Goal: Transaction & Acquisition: Book appointment/travel/reservation

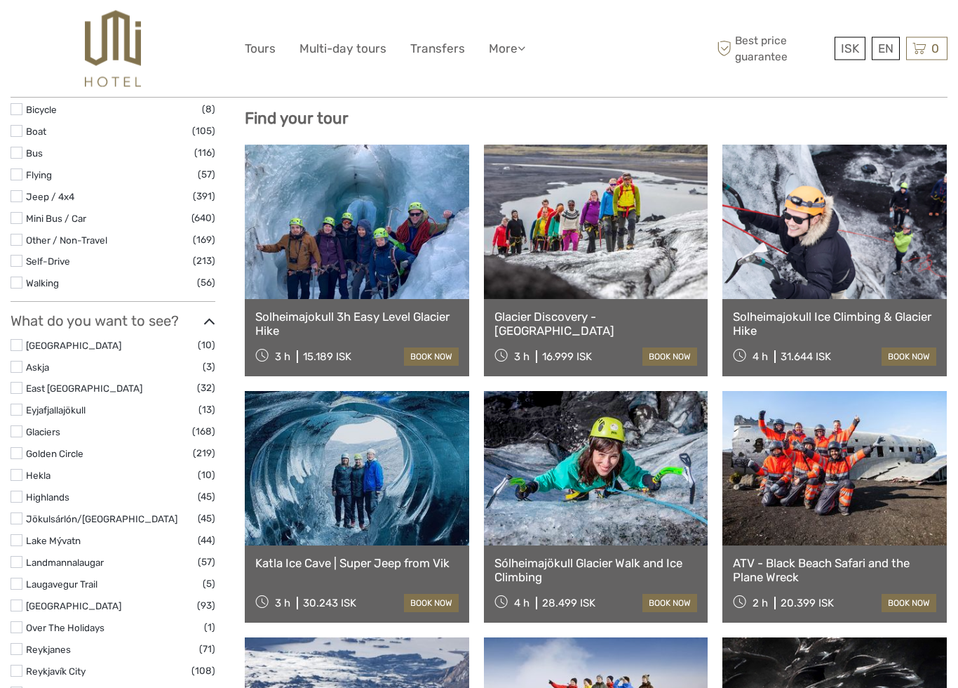
select select
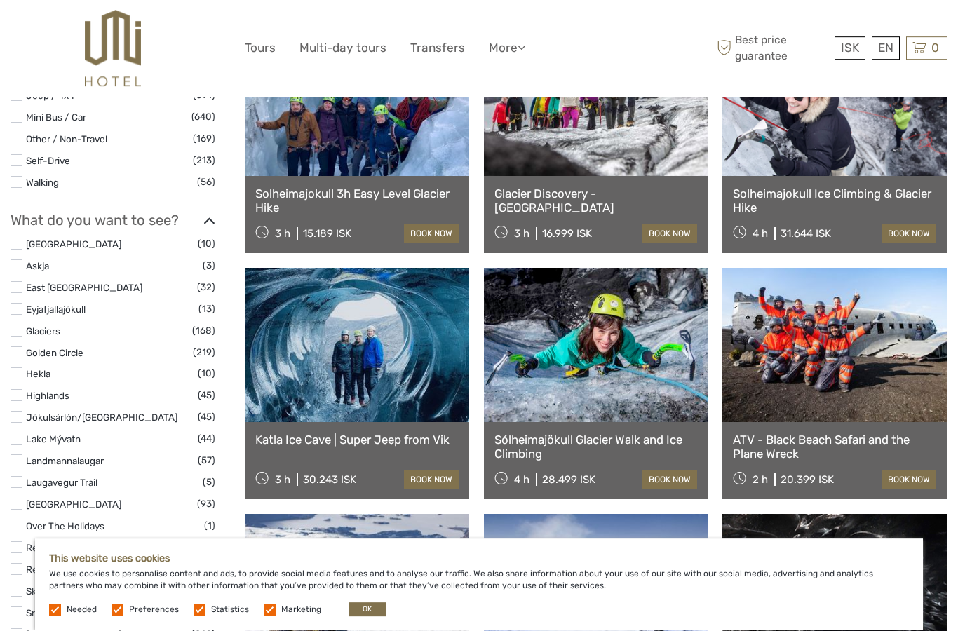
scroll to position [613, 0]
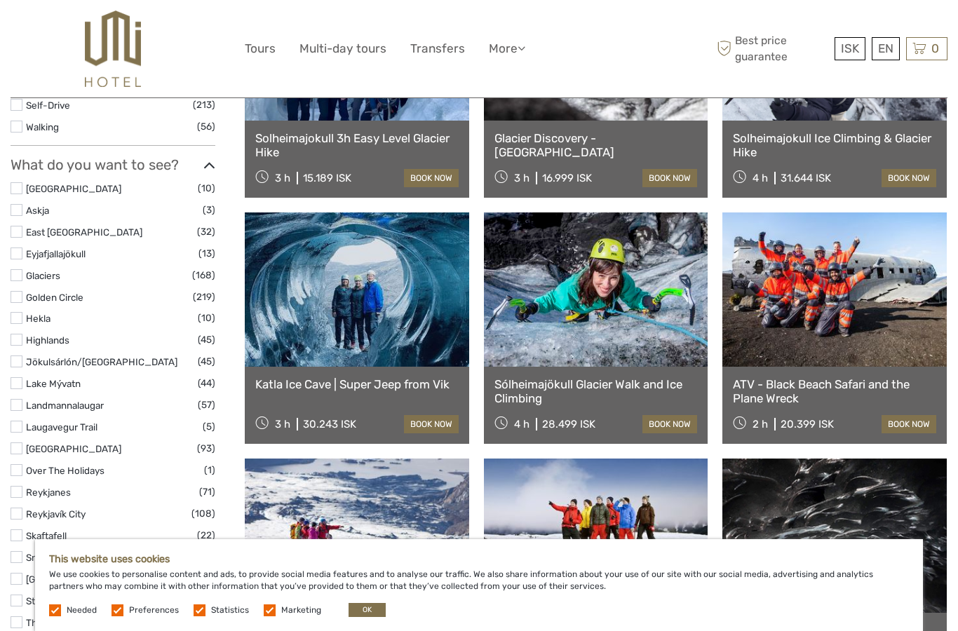
click at [54, 610] on label at bounding box center [55, 611] width 12 height 12
click at [119, 611] on label at bounding box center [118, 611] width 12 height 12
click at [0, 0] on input "checkbox" at bounding box center [0, 0] width 0 height 0
click at [201, 605] on label at bounding box center [200, 611] width 12 height 12
click at [0, 0] on input "checkbox" at bounding box center [0, 0] width 0 height 0
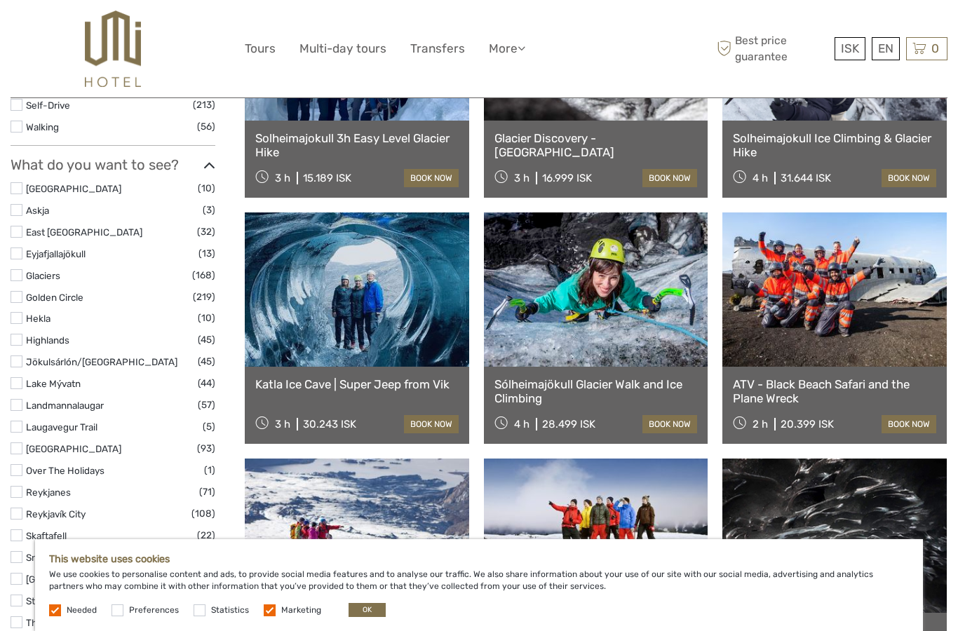
click at [269, 609] on label at bounding box center [270, 611] width 12 height 12
click at [0, 0] on input "checkbox" at bounding box center [0, 0] width 0 height 0
click at [351, 604] on button "OK" at bounding box center [367, 610] width 37 height 14
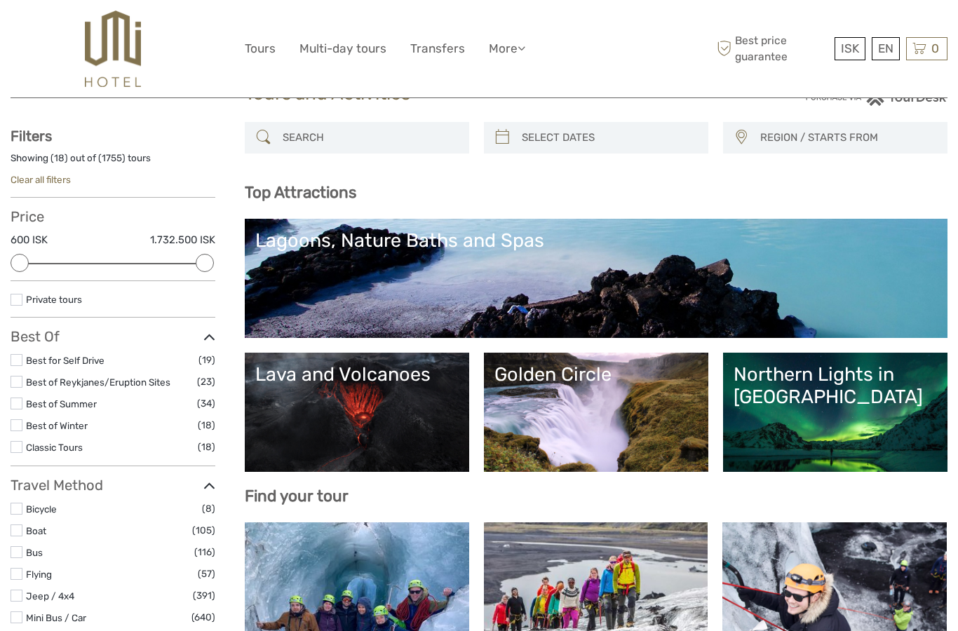
scroll to position [0, 0]
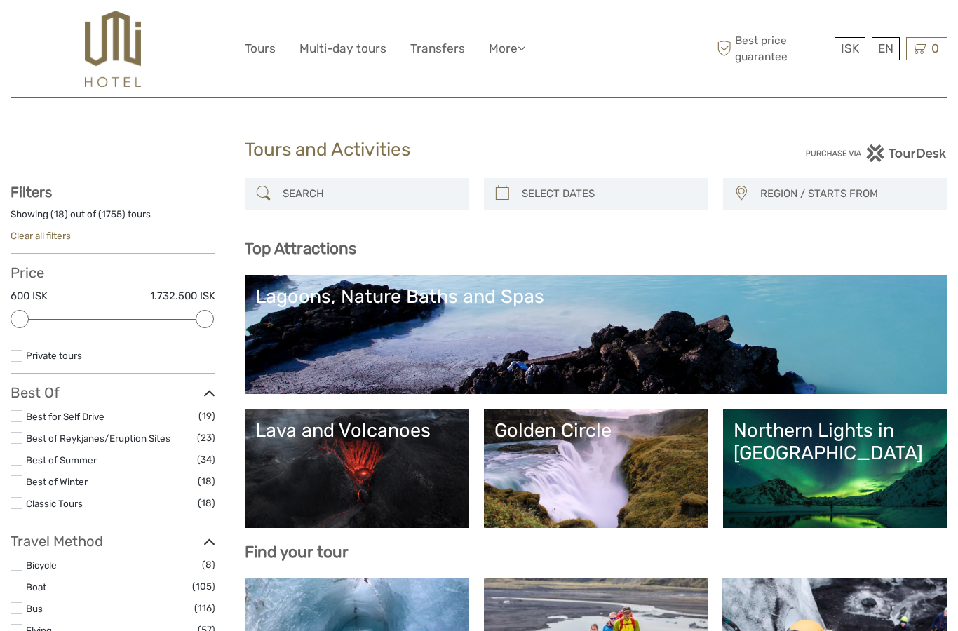
click at [582, 196] on input "search" at bounding box center [608, 194] width 185 height 25
type input "05/09/2025"
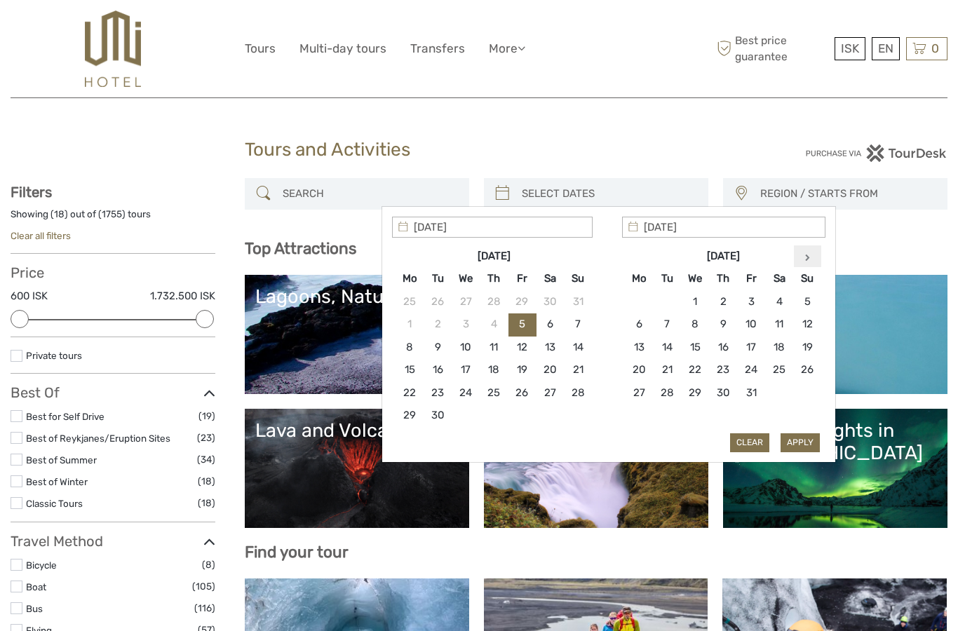
click at [811, 258] on th at bounding box center [808, 257] width 28 height 22
type input "16/11/2025"
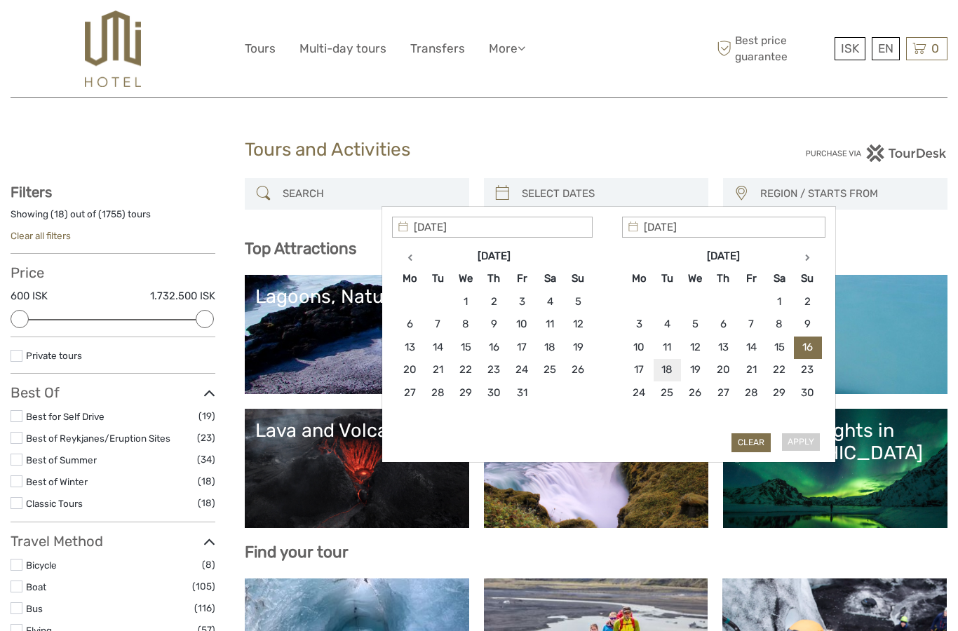
type input "18/11/2025"
click at [803, 443] on button "Apply" at bounding box center [800, 443] width 39 height 18
type input "16/11/2025 - 18/11/2025"
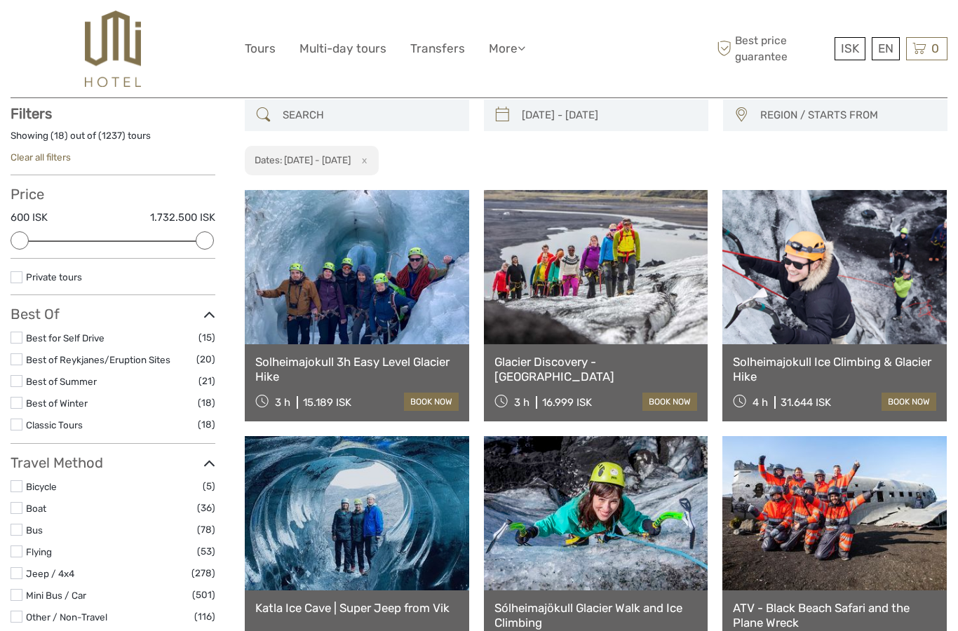
scroll to position [79, 0]
click at [27, 281] on label "Private tours" at bounding box center [120, 277] width 189 height 16
click at [0, 0] on input "checkbox" at bounding box center [0, 0] width 0 height 0
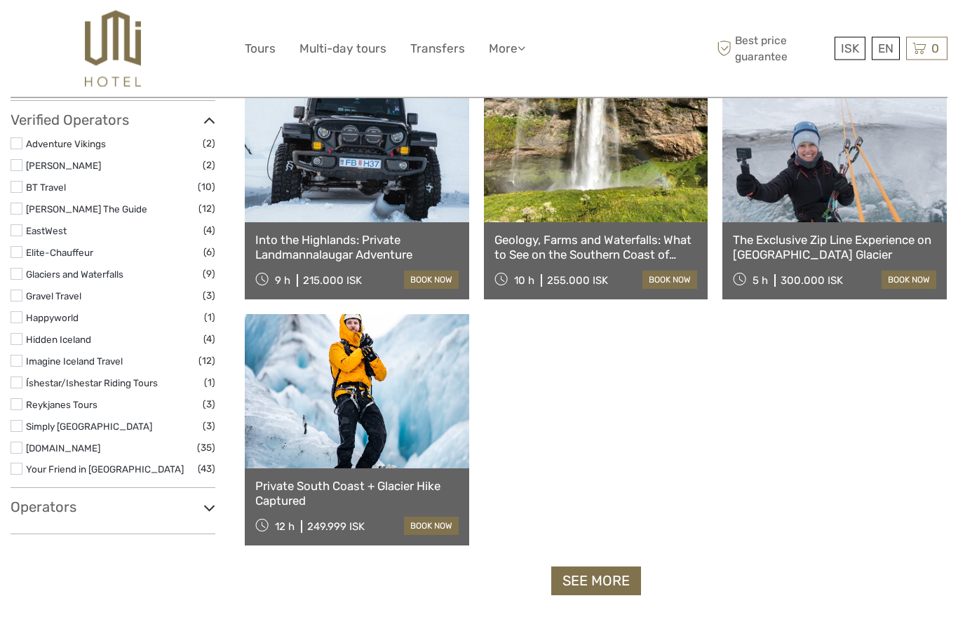
scroll to position [1433, 0]
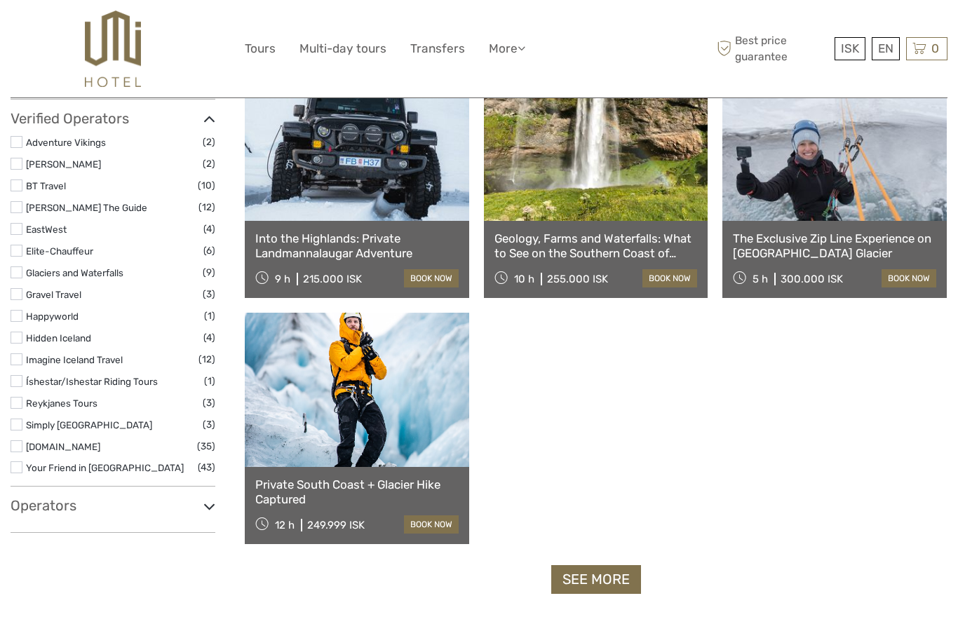
click at [25, 497] on h3 "Operators" at bounding box center [113, 505] width 205 height 17
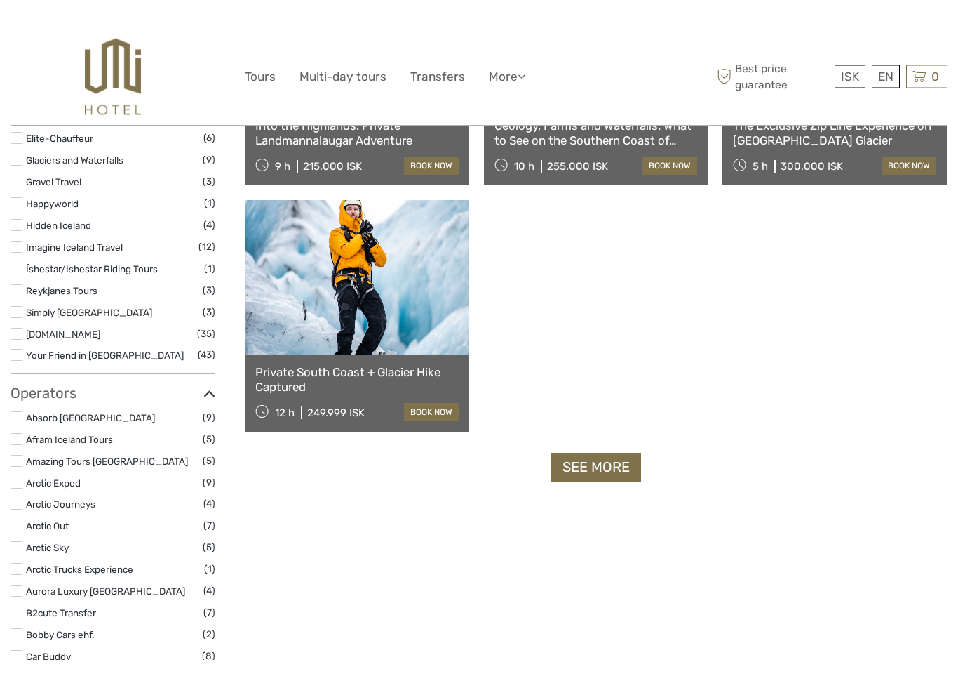
scroll to position [1518, 0]
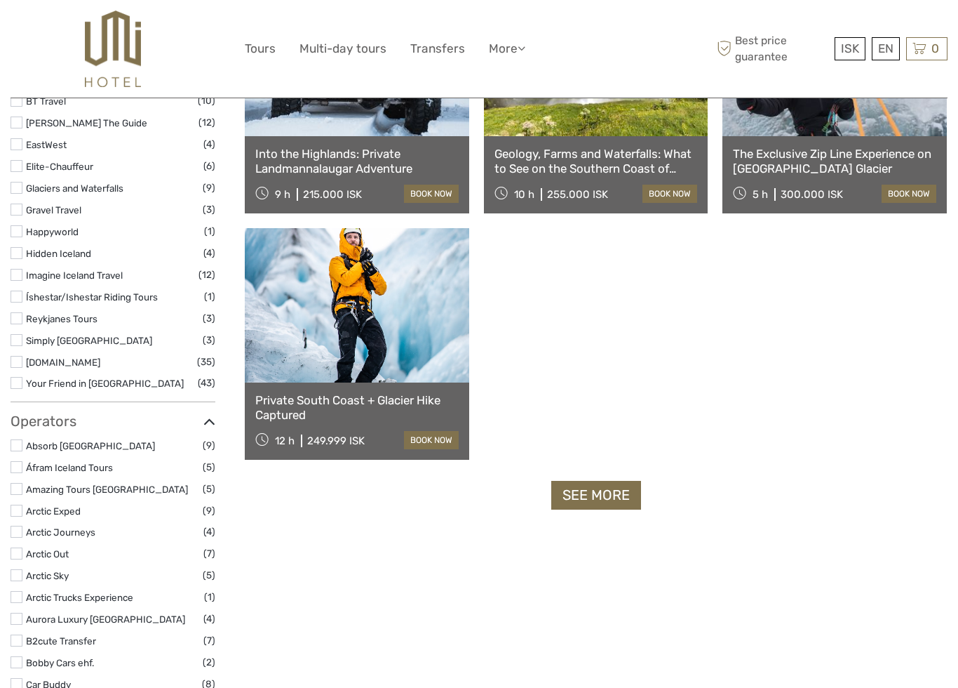
click at [34, 413] on h3 "Operators" at bounding box center [113, 421] width 205 height 17
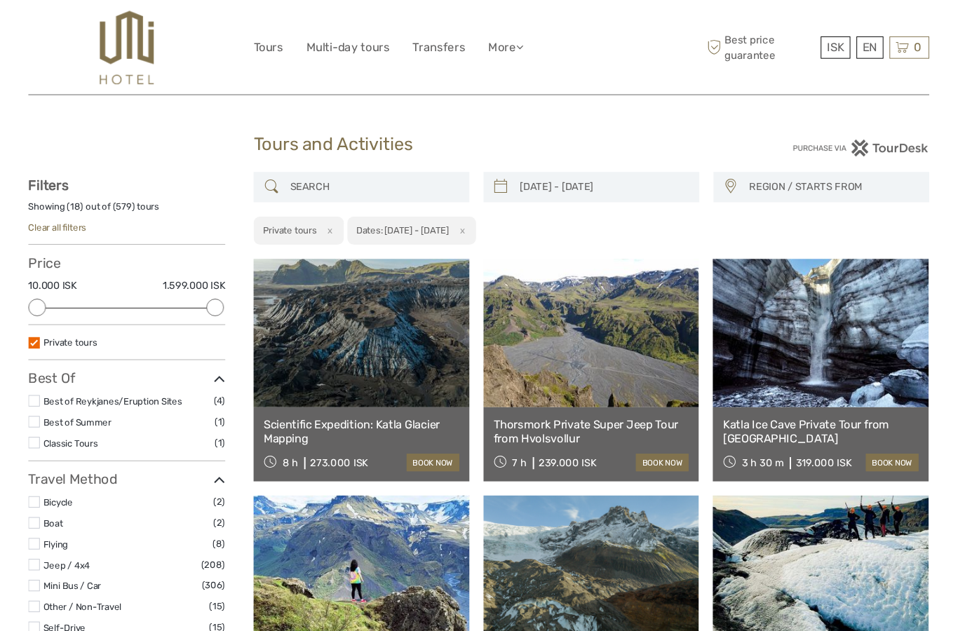
scroll to position [26, 0]
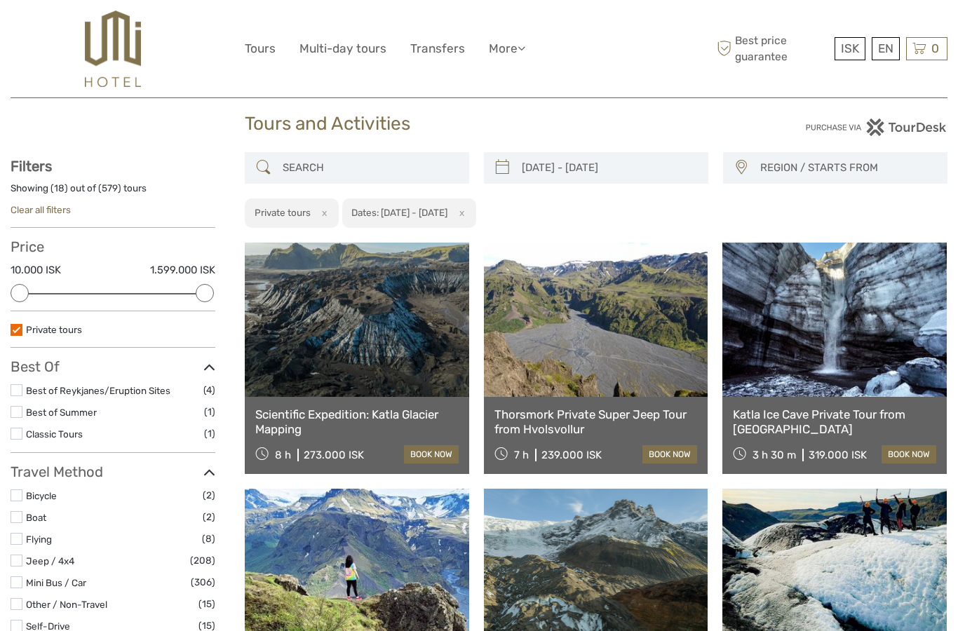
click at [347, 28] on div "ISK ISK € $ £ EN English Español Deutsch Tours Multi-day tours Transfers More F…" at bounding box center [479, 49] width 469 height 76
click at [326, 57] on link "Multi-day tours" at bounding box center [343, 49] width 87 height 20
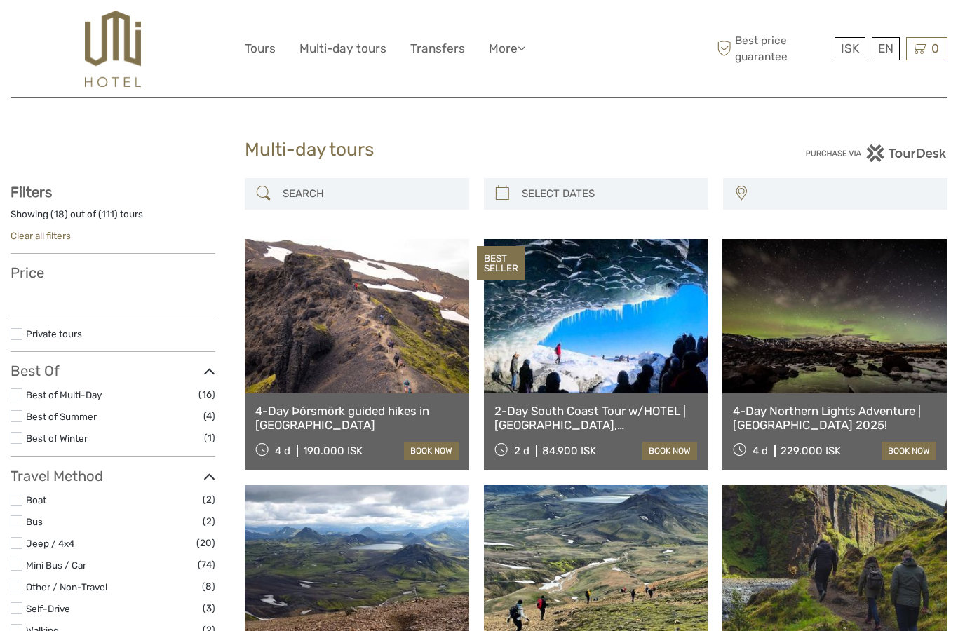
select select
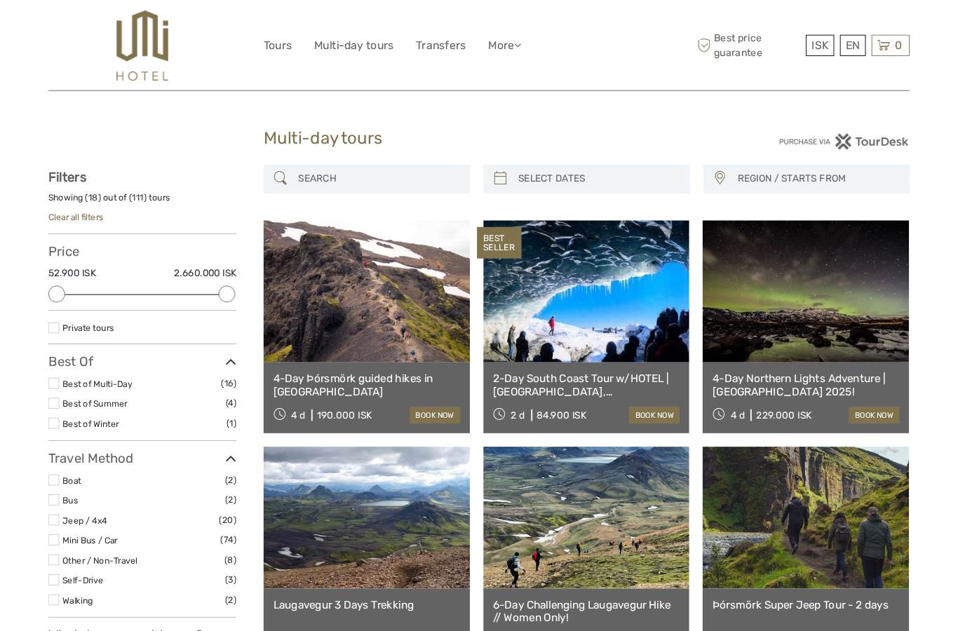
scroll to position [55, 0]
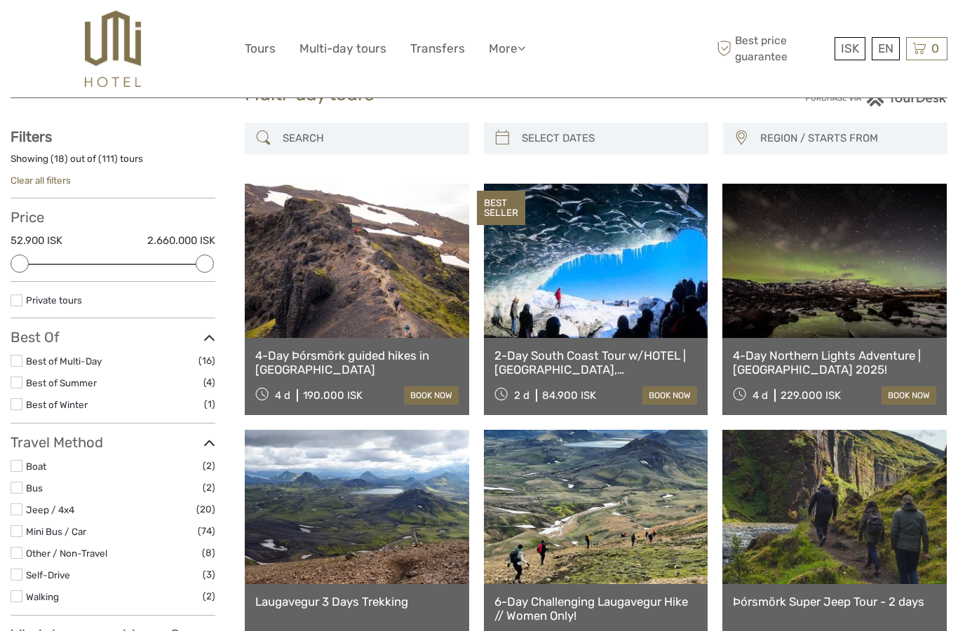
click at [548, 142] on input "search" at bounding box center [608, 138] width 185 height 25
type input "05/09/2025"
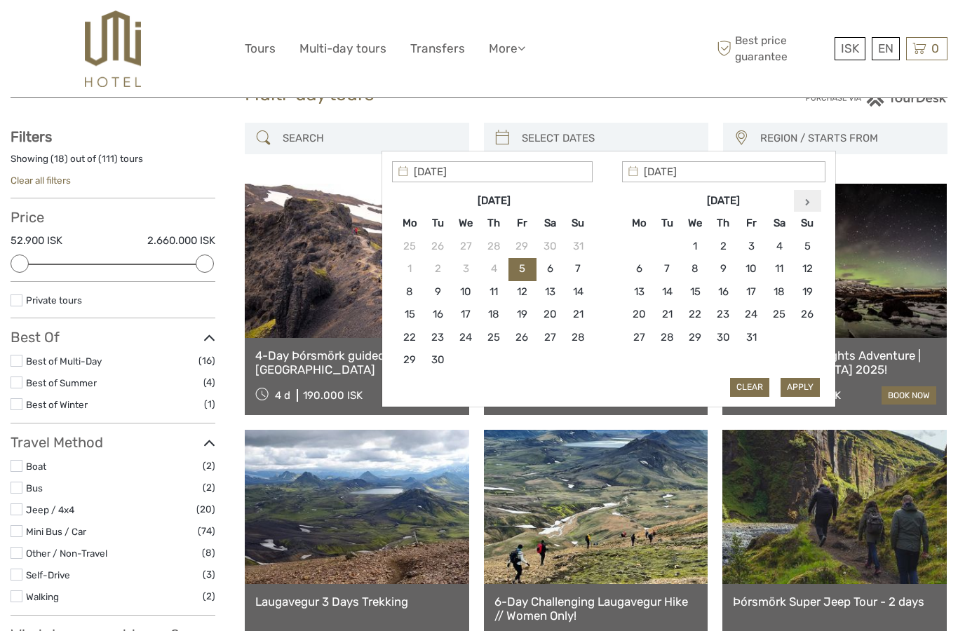
click at [815, 202] on th at bounding box center [808, 201] width 28 height 22
type input "16/11/2025"
type input "18/11/2025"
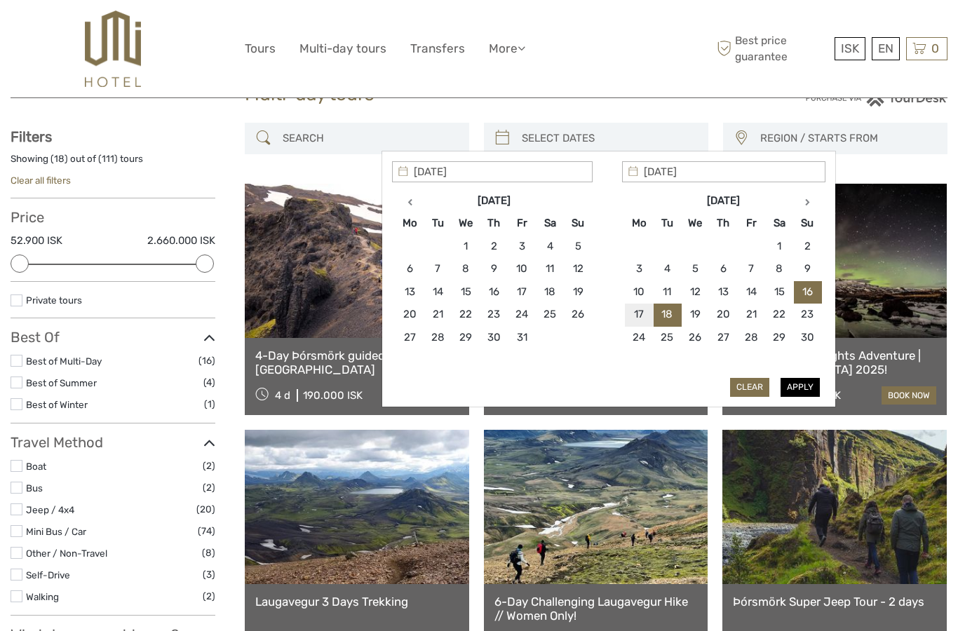
click at [801, 388] on button "Apply" at bounding box center [800, 387] width 39 height 18
type input "16/11/2025 - 18/11/2025"
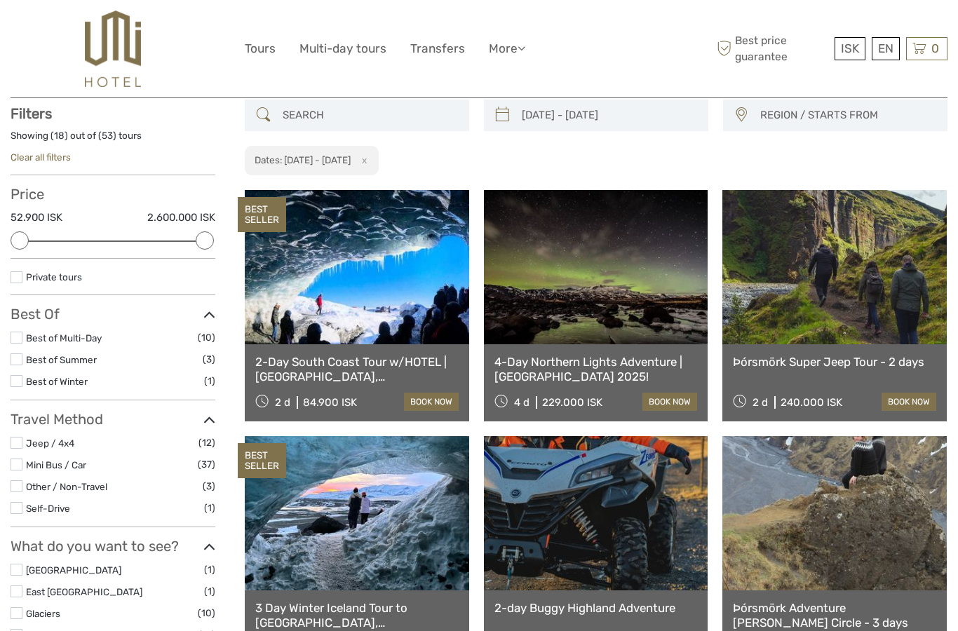
scroll to position [79, 0]
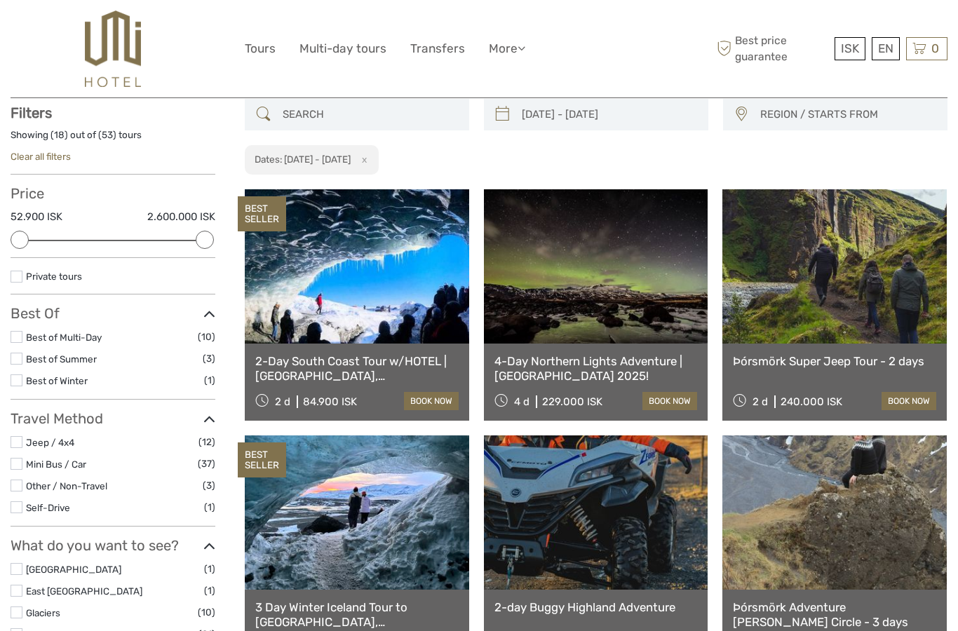
click at [338, 356] on link "2-Day South Coast Tour w/HOTEL | Blue Ice Cave, Jokulsarlon, Black Beach & Wate…" at bounding box center [356, 368] width 203 height 29
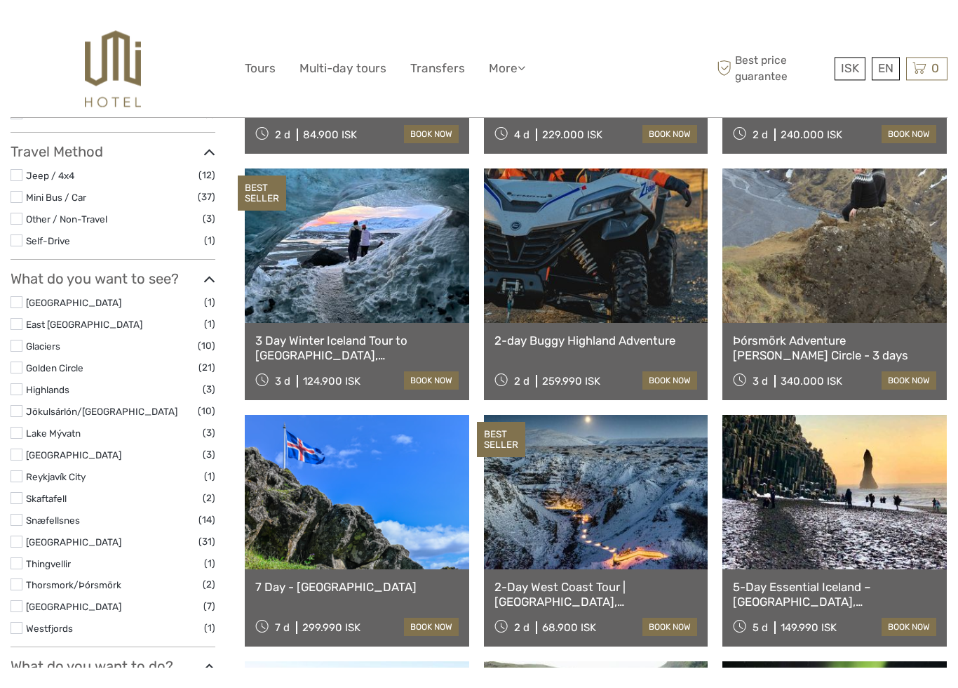
scroll to position [326, 0]
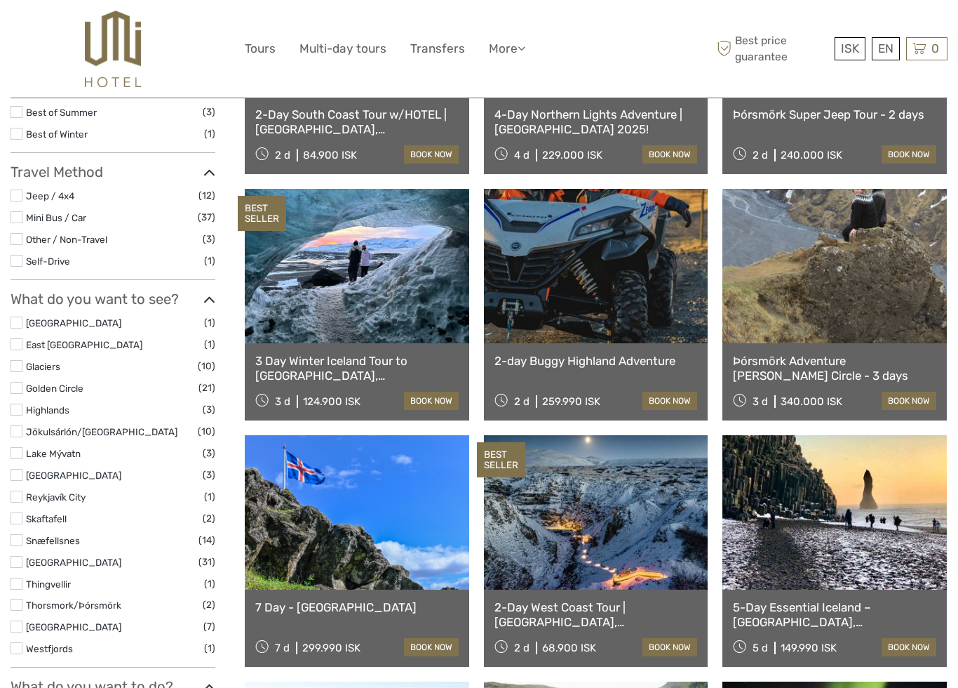
click at [285, 368] on link "3 Day Winter Iceland Tour to [GEOGRAPHIC_DATA], [GEOGRAPHIC_DATA], [GEOGRAPHIC_…" at bounding box center [356, 368] width 203 height 29
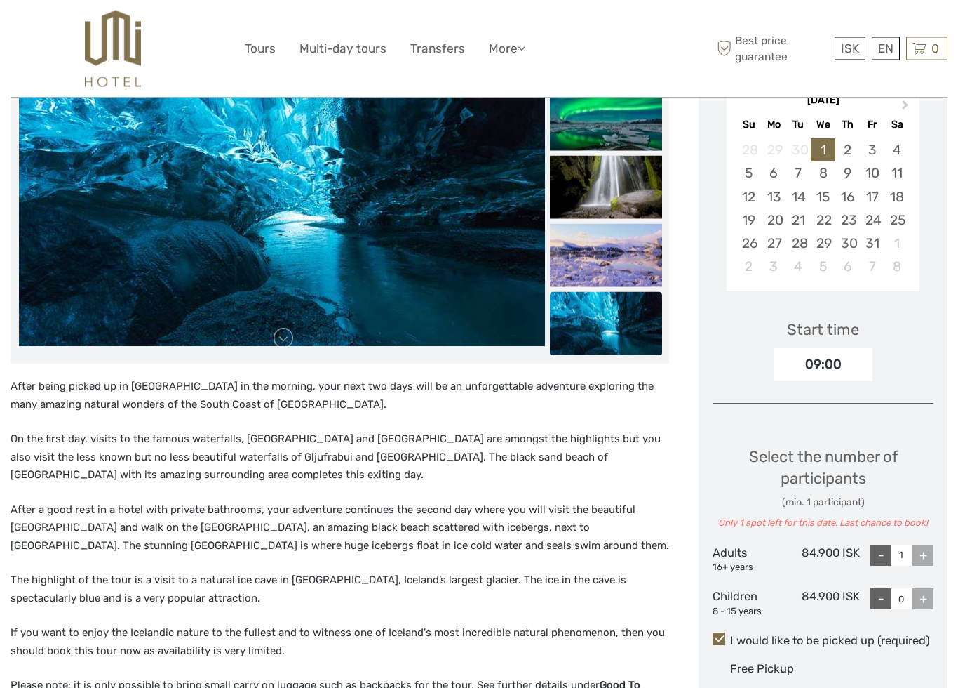
scroll to position [307, 0]
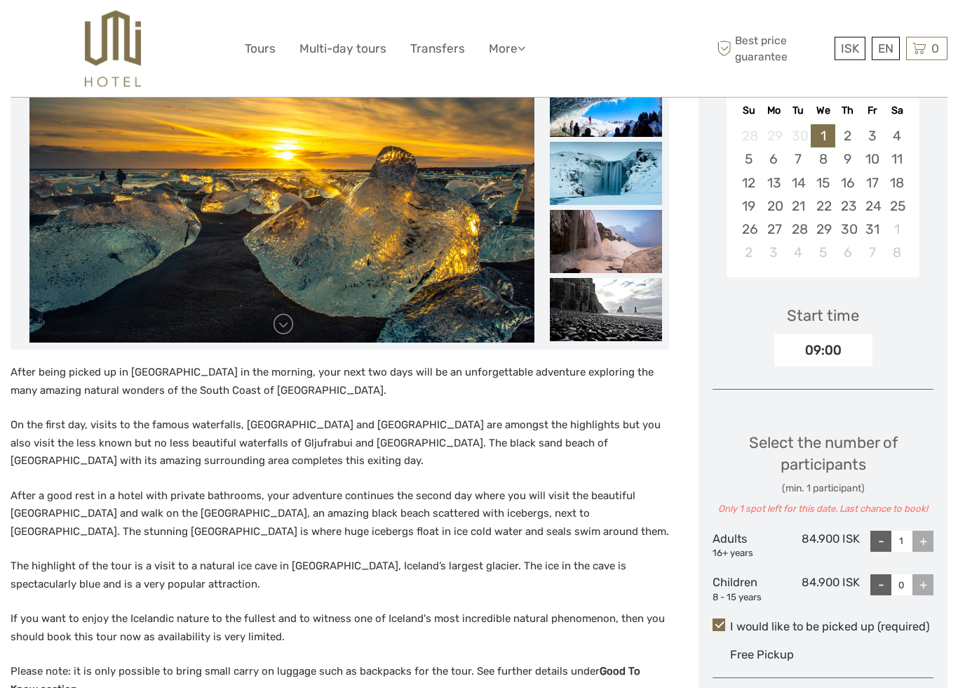
click at [827, 351] on div "09:00" at bounding box center [824, 351] width 98 height 32
click at [826, 346] on div "09:00" at bounding box center [824, 351] width 98 height 32
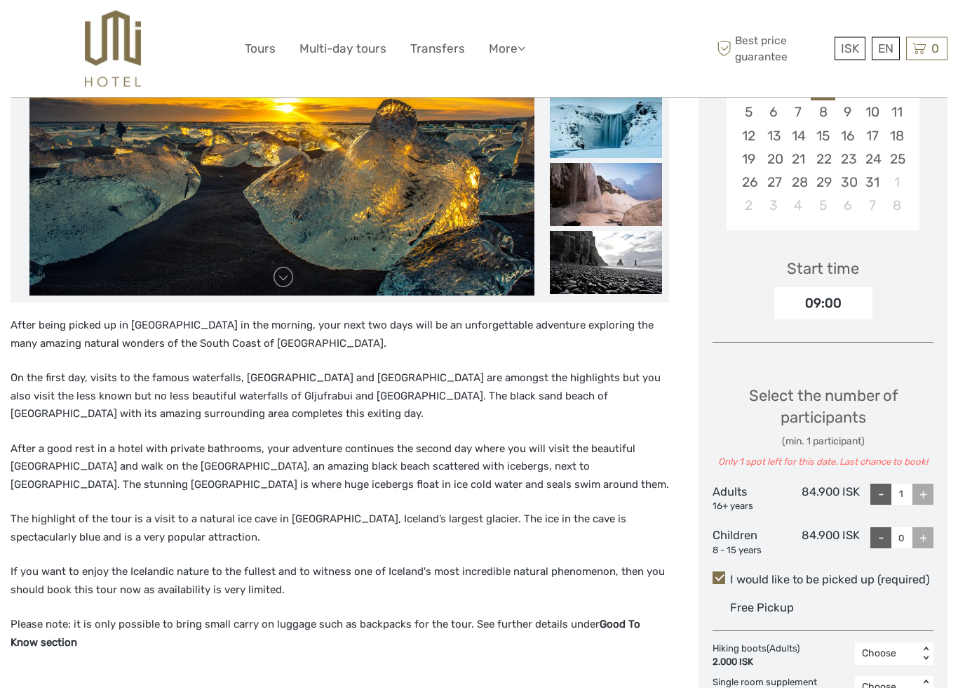
scroll to position [355, 0]
click at [927, 498] on div "+" at bounding box center [923, 493] width 21 height 21
click at [924, 490] on div "+" at bounding box center [923, 493] width 21 height 21
click at [928, 486] on div "+" at bounding box center [923, 493] width 21 height 21
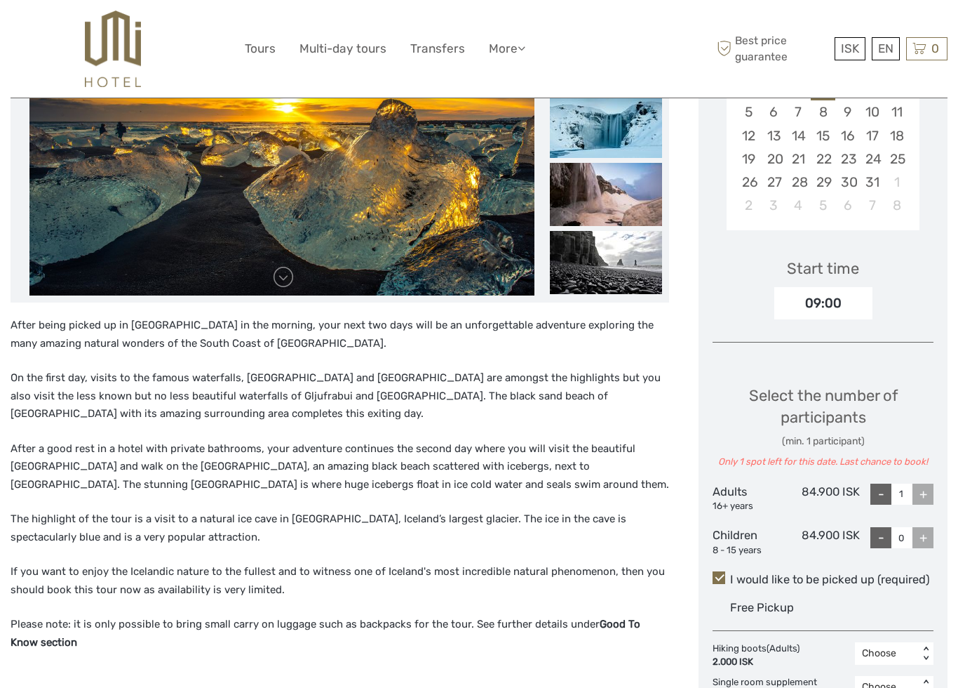
click at [883, 490] on div "-" at bounding box center [881, 493] width 21 height 21
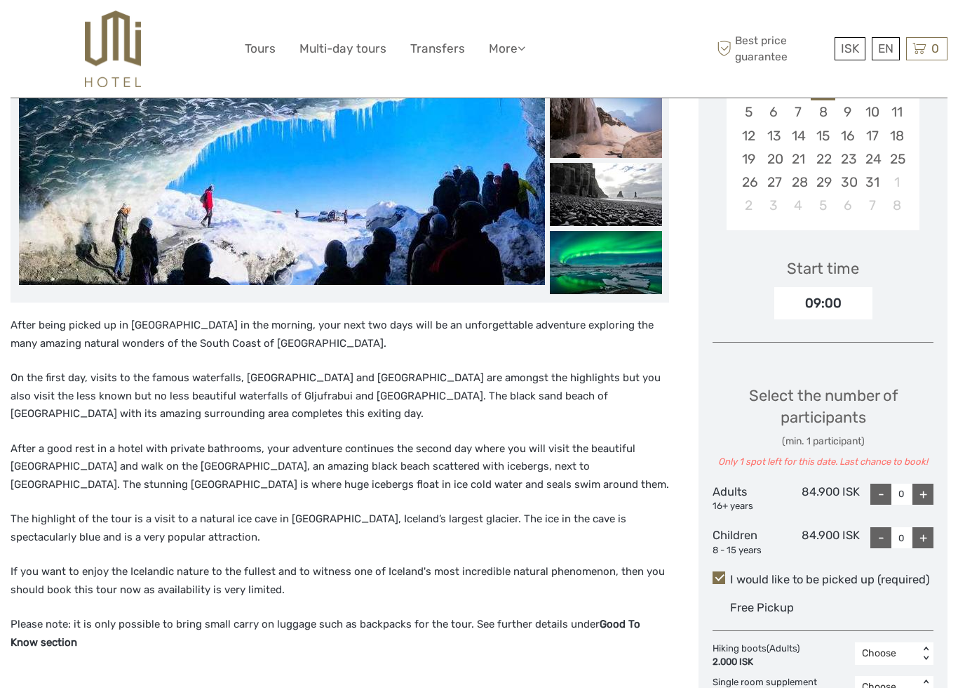
click at [929, 486] on div "+" at bounding box center [923, 493] width 21 height 21
type input "1"
click at [926, 488] on div "+" at bounding box center [923, 493] width 21 height 21
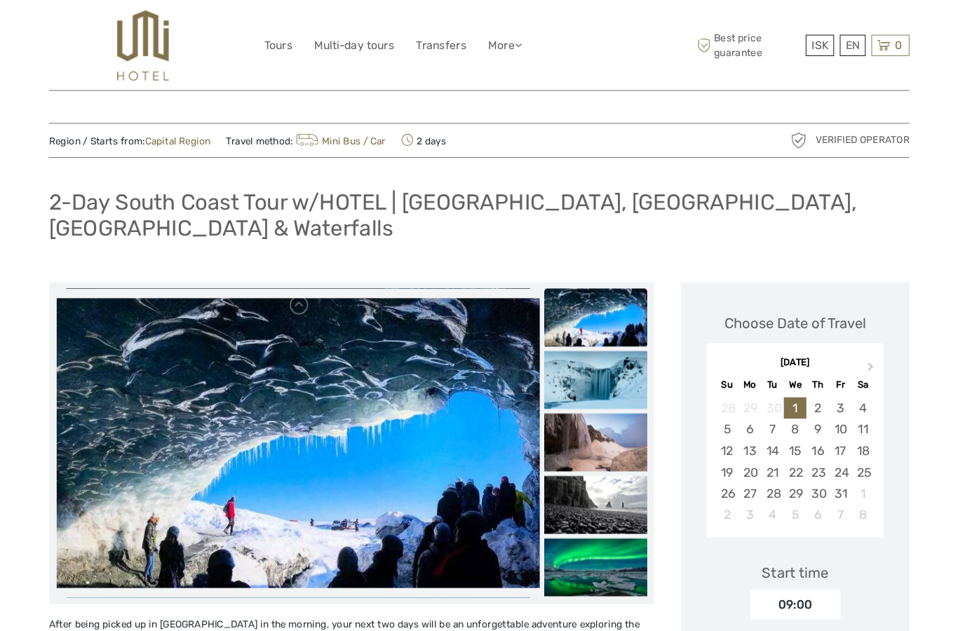
scroll to position [56, 0]
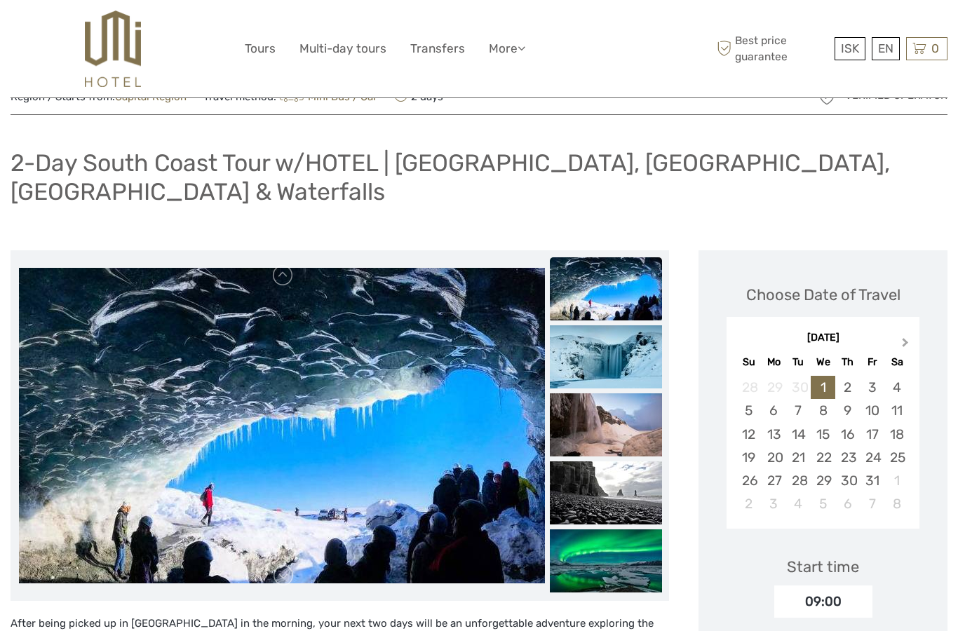
click at [908, 336] on button "Next Month" at bounding box center [907, 346] width 22 height 22
click at [900, 432] on div "15" at bounding box center [897, 434] width 25 height 23
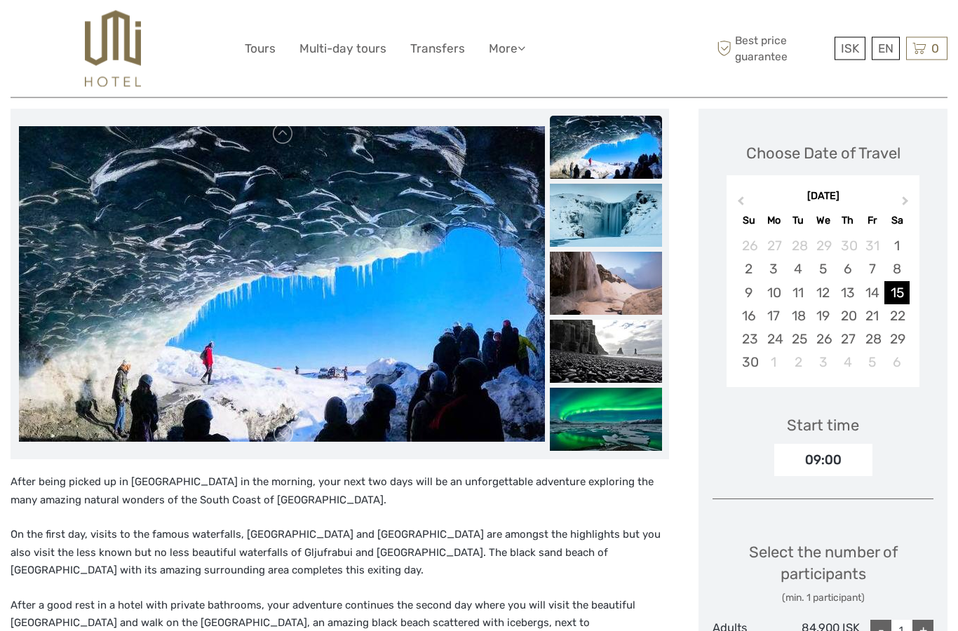
scroll to position [194, 0]
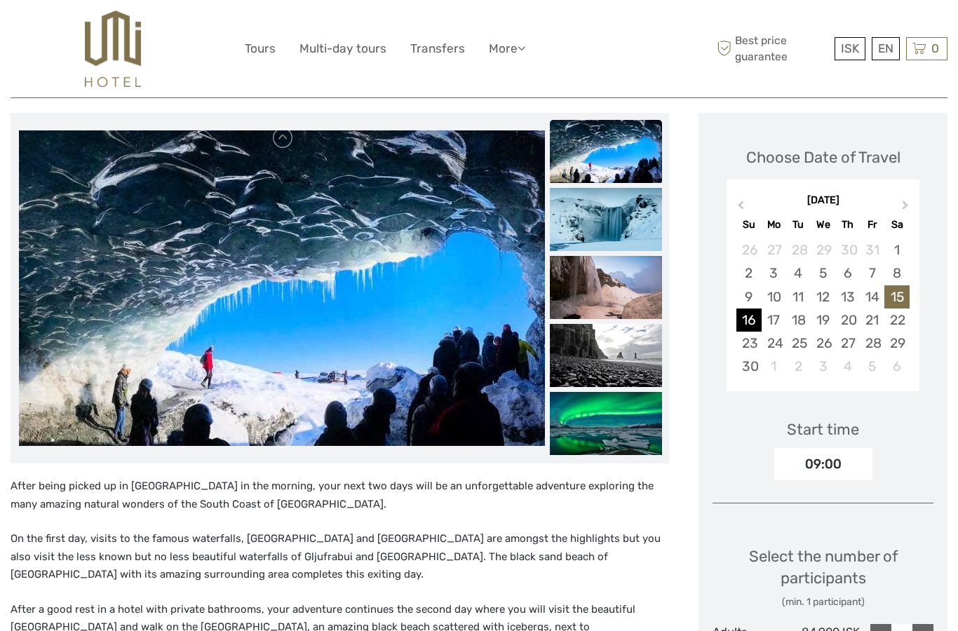
click at [746, 319] on div "16" at bounding box center [749, 320] width 25 height 23
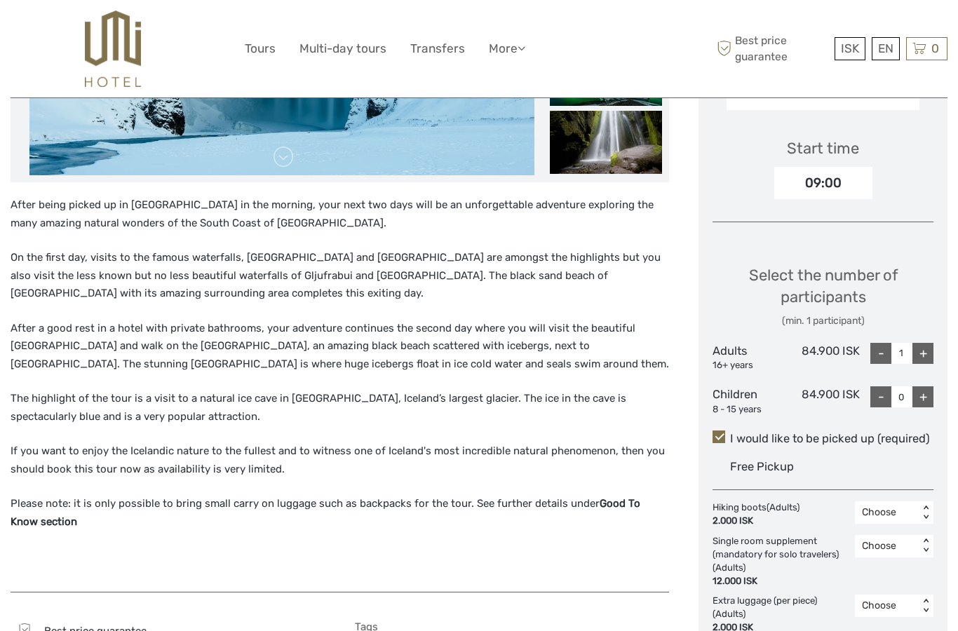
scroll to position [474, 0]
click at [922, 347] on div "+" at bounding box center [923, 354] width 21 height 21
type input "2"
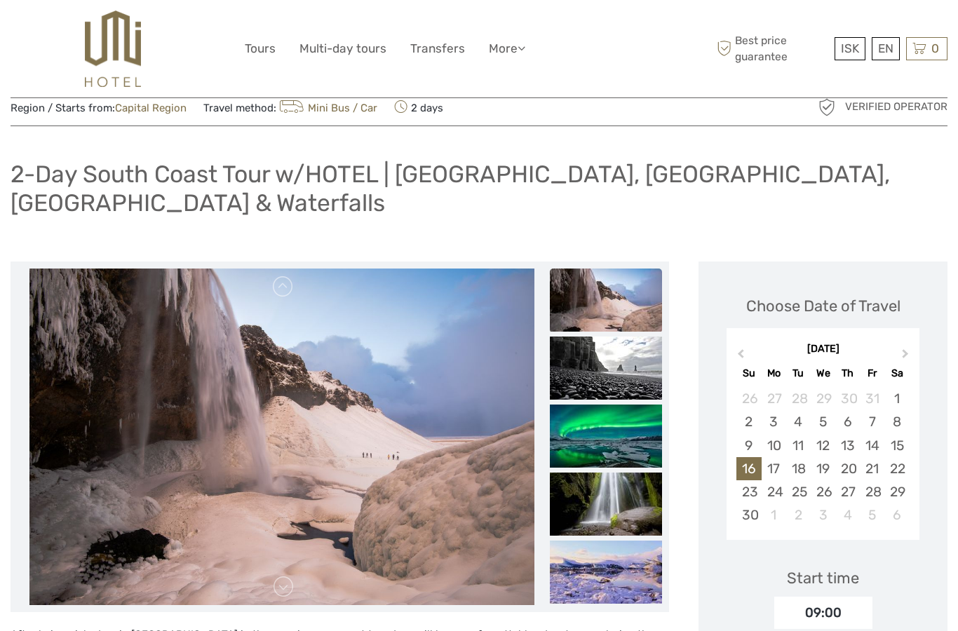
scroll to position [0, 0]
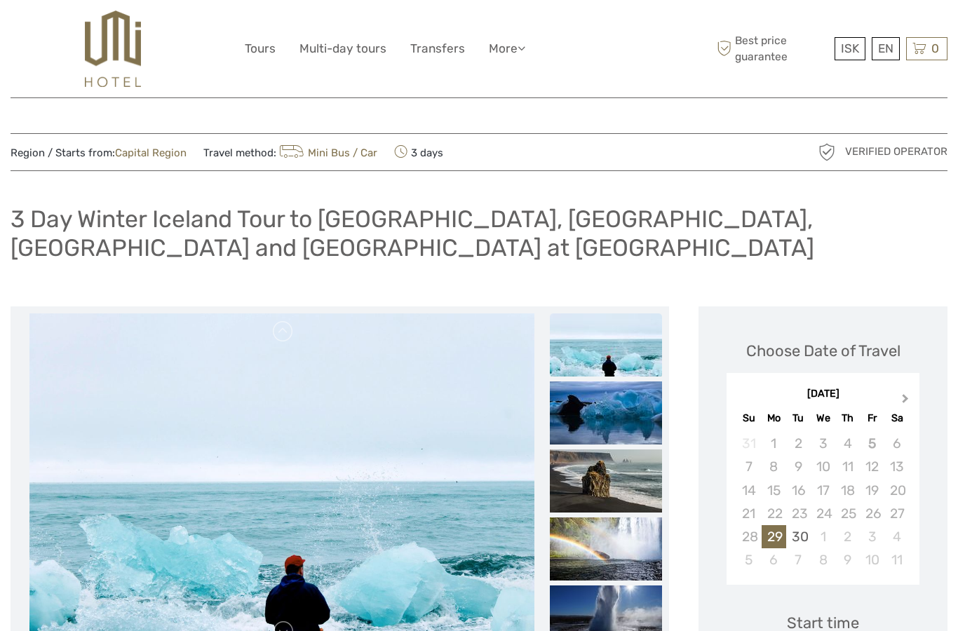
click at [906, 396] on span "Next Month" at bounding box center [906, 402] width 0 height 20
click at [912, 400] on button "Next Month" at bounding box center [907, 402] width 22 height 22
click at [750, 515] on div "16" at bounding box center [749, 513] width 25 height 23
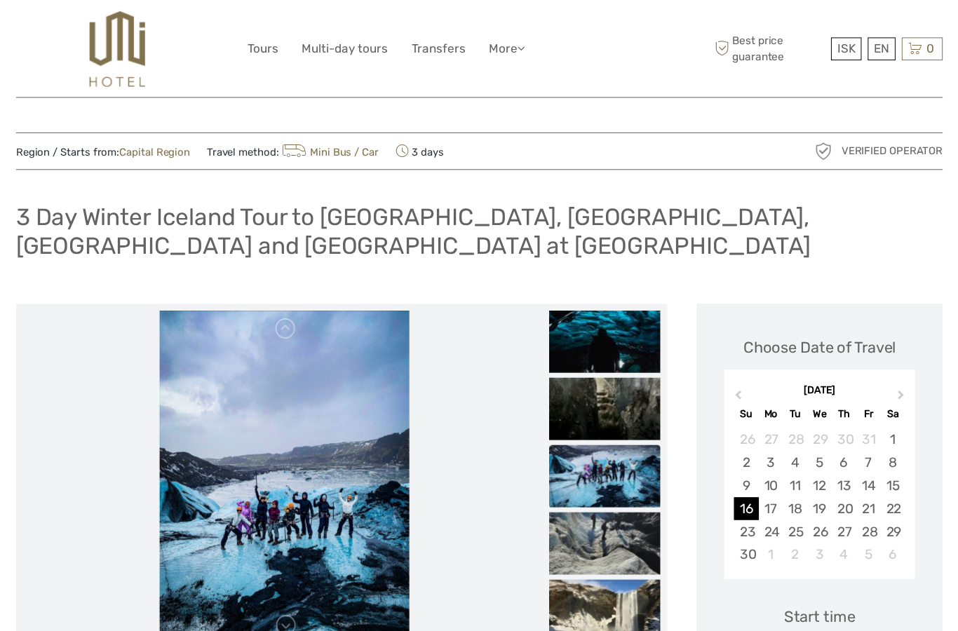
scroll to position [7, 0]
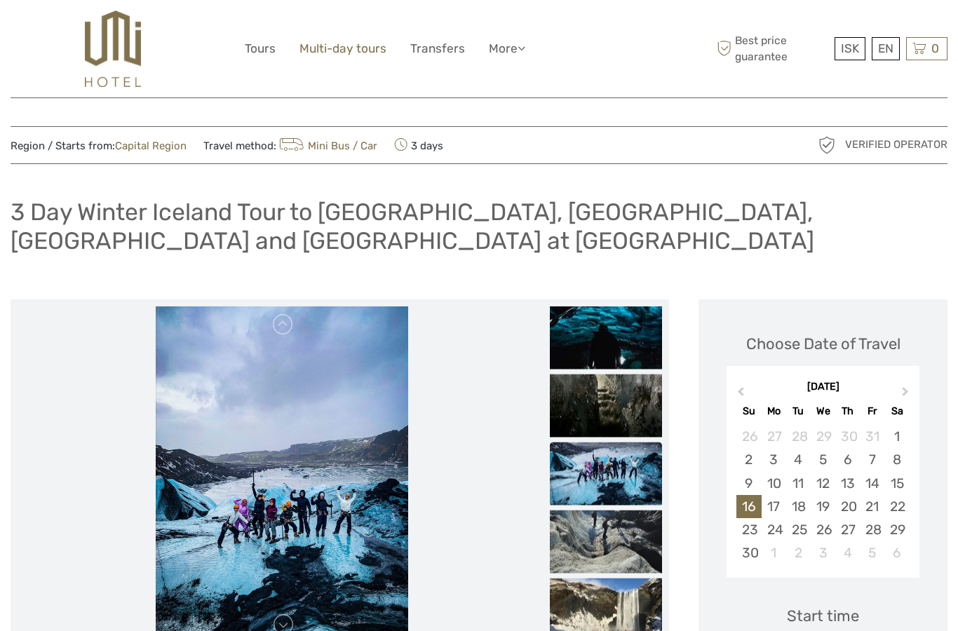
click at [356, 54] on link "Multi-day tours" at bounding box center [343, 49] width 87 height 20
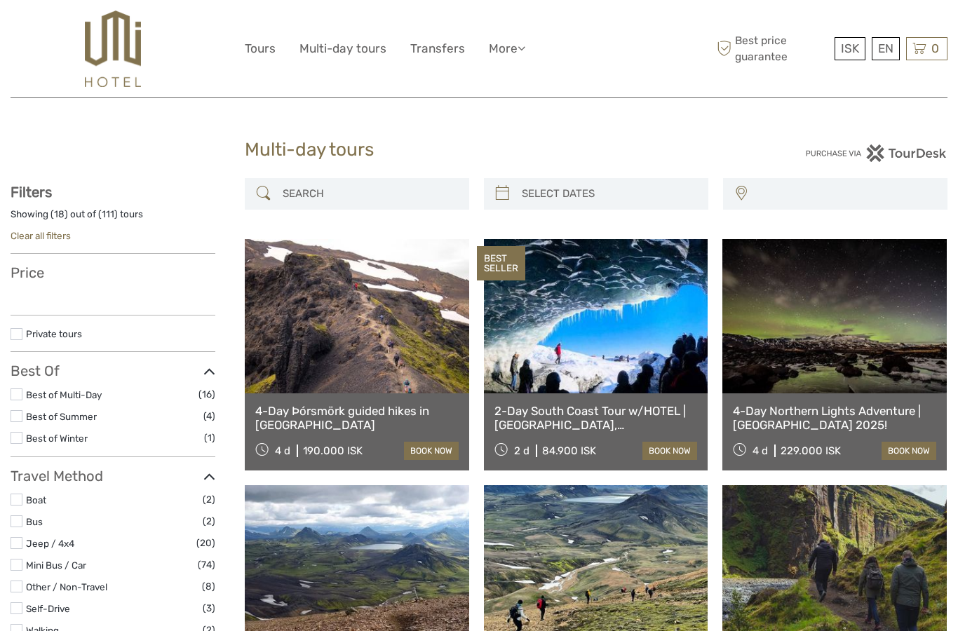
select select
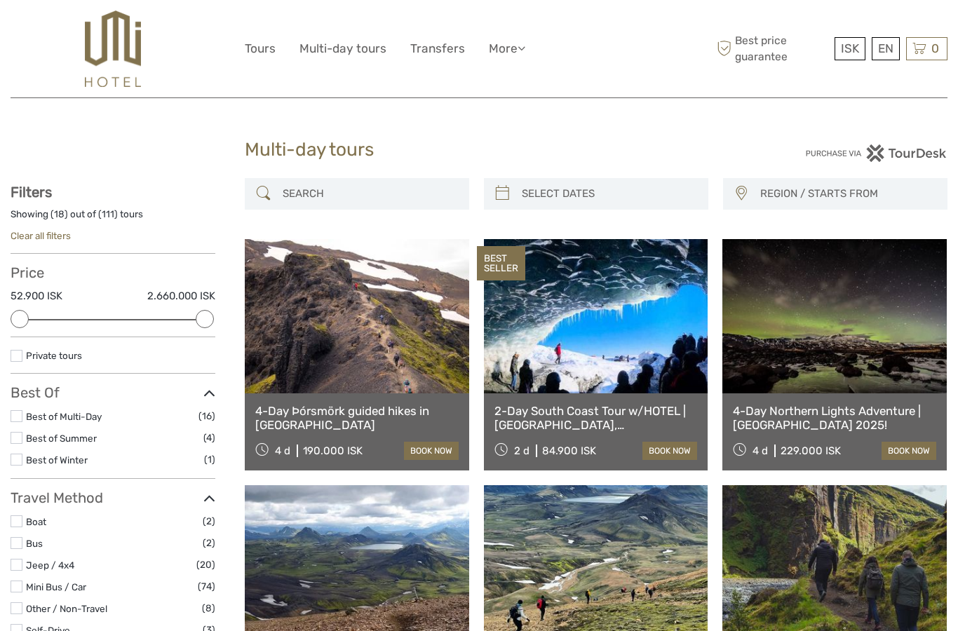
click at [112, 55] on img at bounding box center [112, 49] width 55 height 76
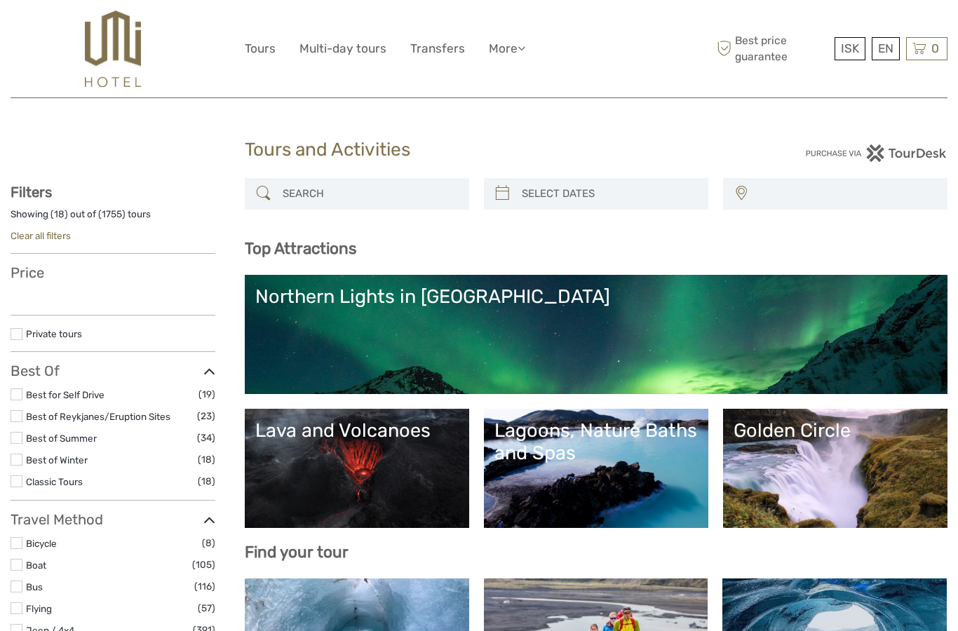
select select
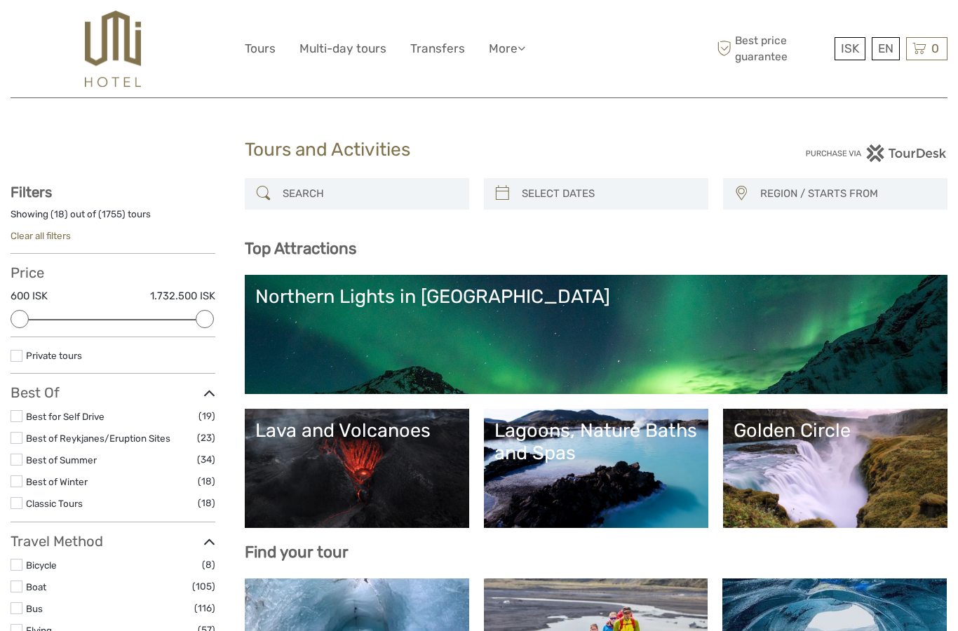
click at [112, 44] on img at bounding box center [112, 49] width 55 height 76
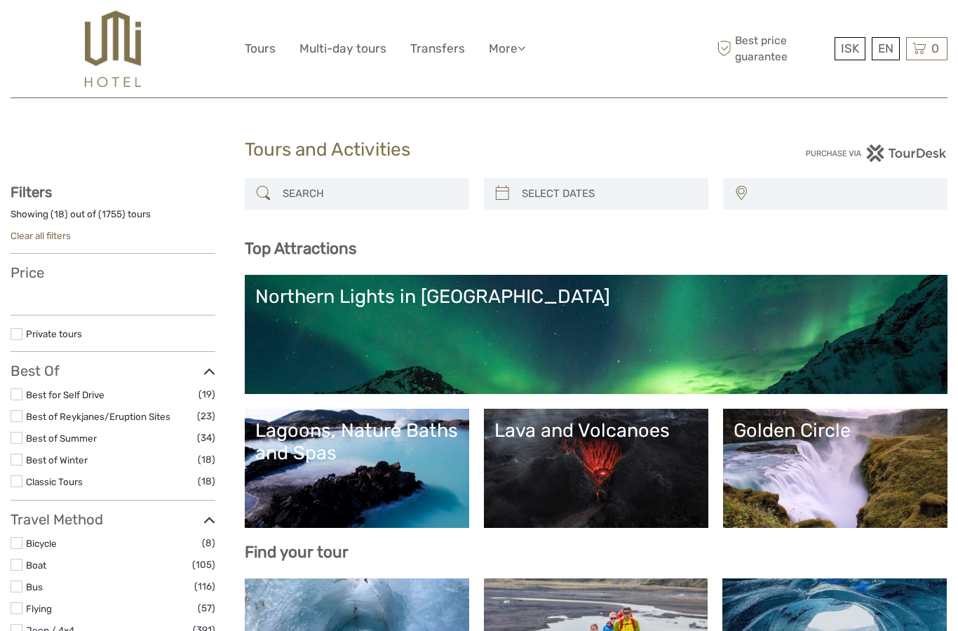
select select
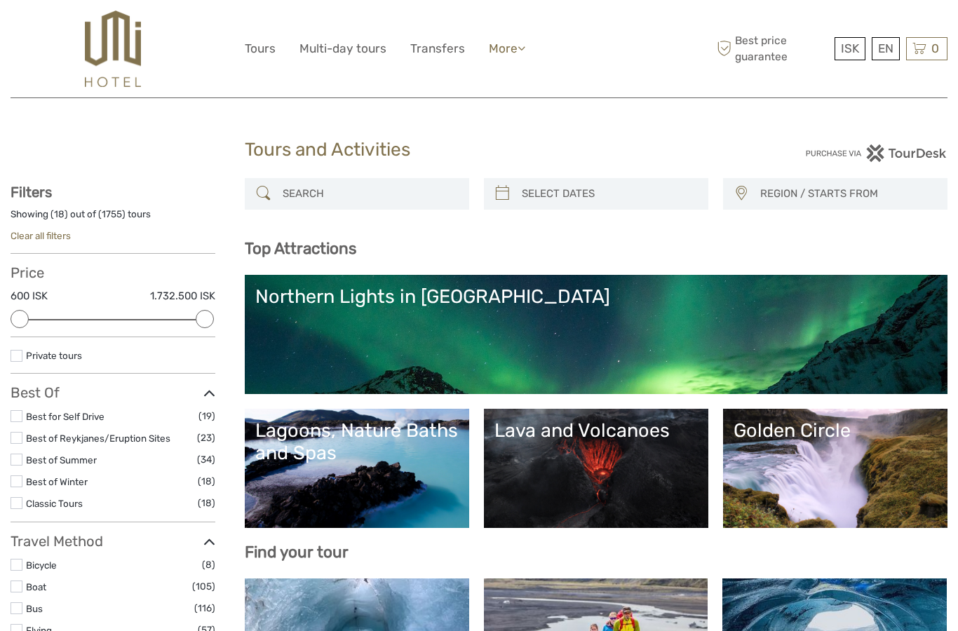
click at [504, 45] on link "More" at bounding box center [507, 49] width 36 height 20
click at [497, 140] on link "Back to Hotel" at bounding box center [483, 139] width 84 height 27
